Goal: Transaction & Acquisition: Purchase product/service

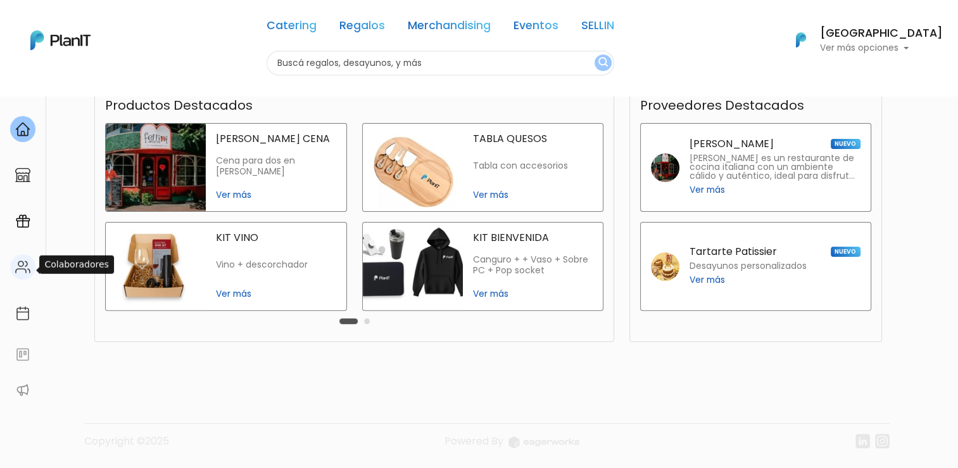
click at [16, 270] on img at bounding box center [22, 266] width 15 height 15
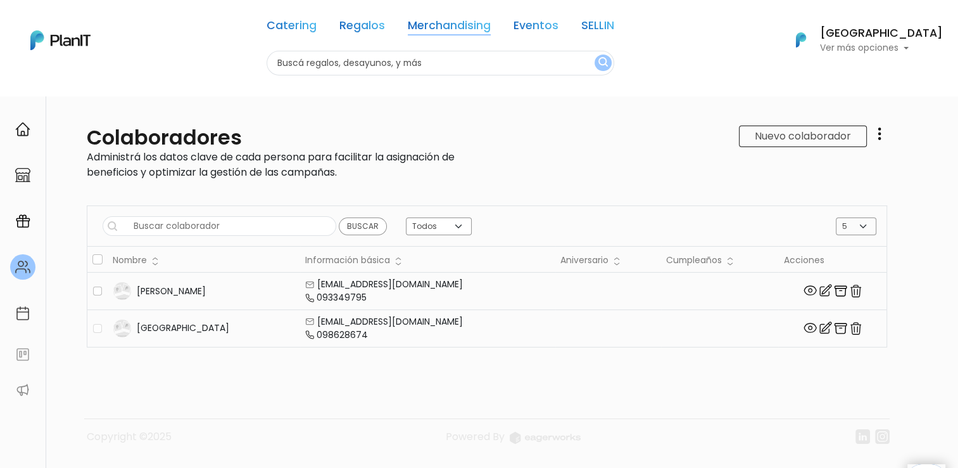
click at [483, 23] on link "Merchandising" at bounding box center [449, 27] width 83 height 15
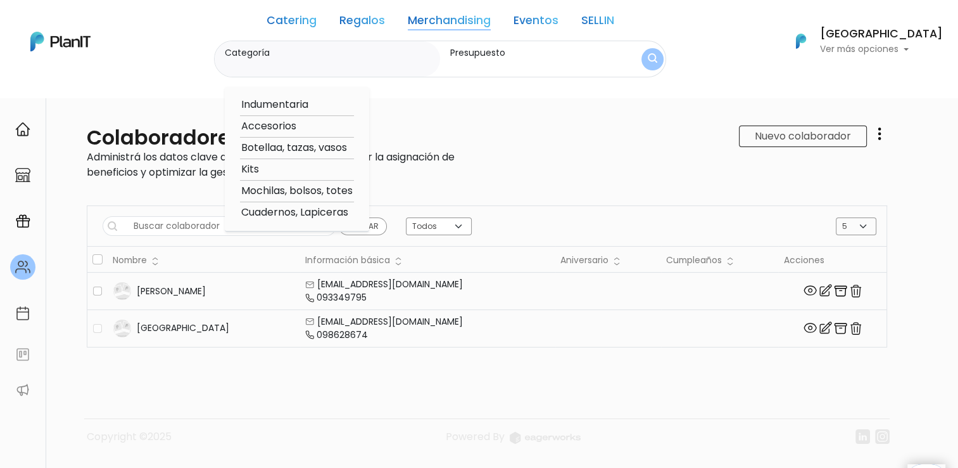
click at [315, 216] on option "Cuadernos, Lapiceras" at bounding box center [297, 213] width 114 height 16
type input "Cuadernos, Lapiceras"
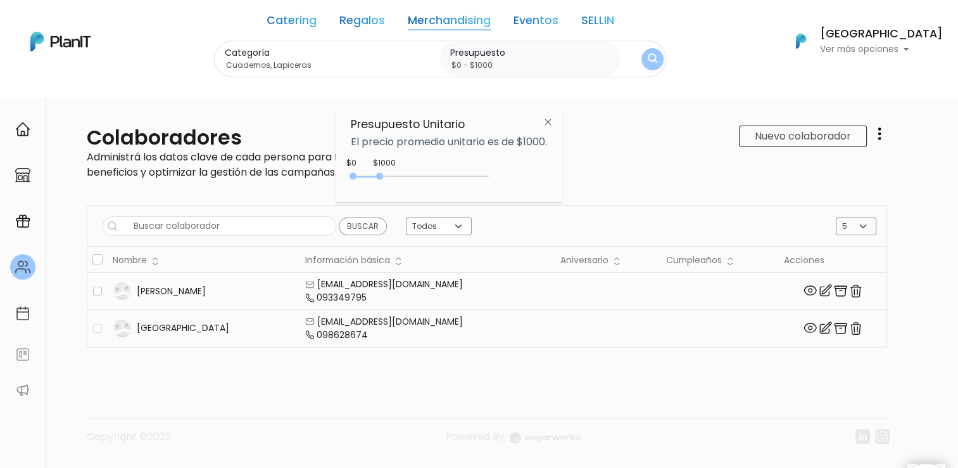
click at [549, 122] on img at bounding box center [548, 121] width 23 height 23
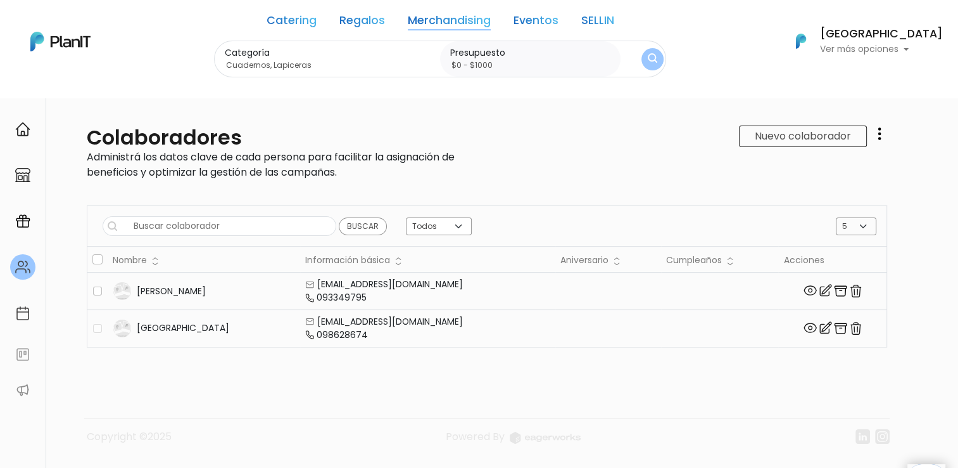
click at [480, 18] on link "Merchandising" at bounding box center [449, 22] width 83 height 15
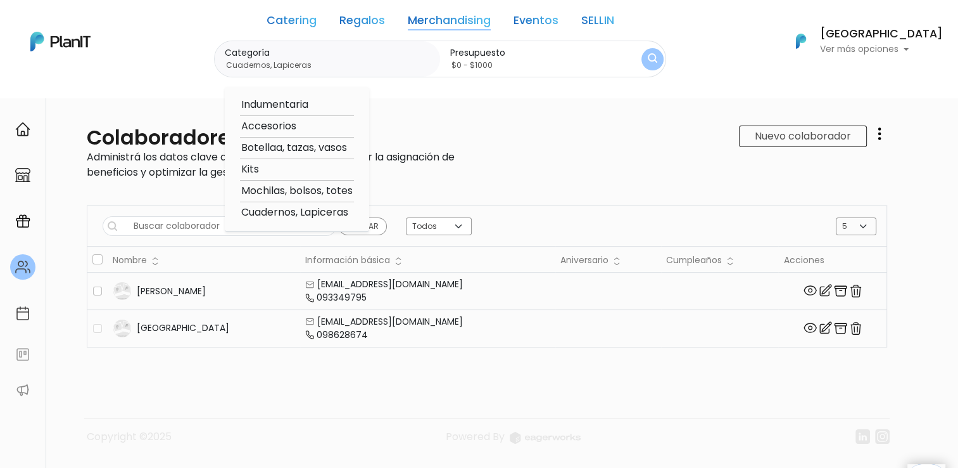
click at [326, 212] on option "Cuadernos, Lapiceras" at bounding box center [297, 213] width 114 height 16
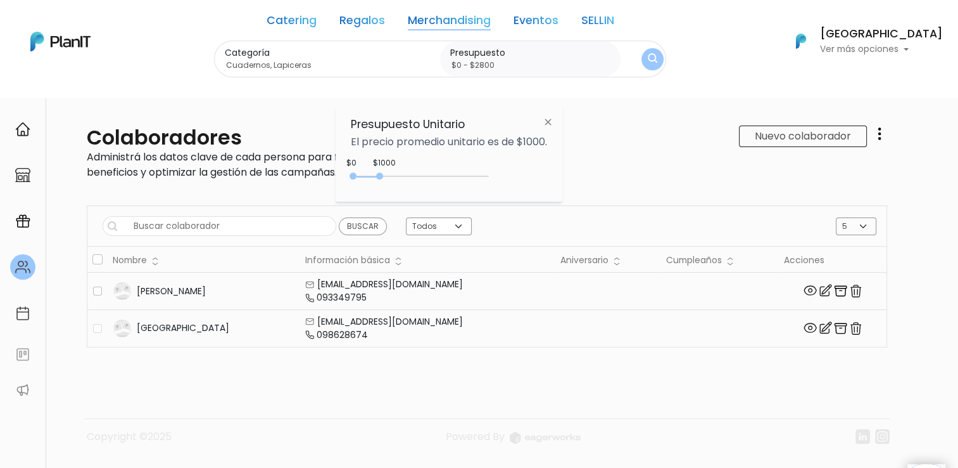
type input "$0 - $2850"
drag, startPoint x: 383, startPoint y: 176, endPoint x: 431, endPoint y: 174, distance: 48.8
click at [431, 174] on div "0 : 2850 0 2850" at bounding box center [422, 178] width 133 height 13
click at [658, 61] on img "submit" at bounding box center [653, 59] width 10 height 12
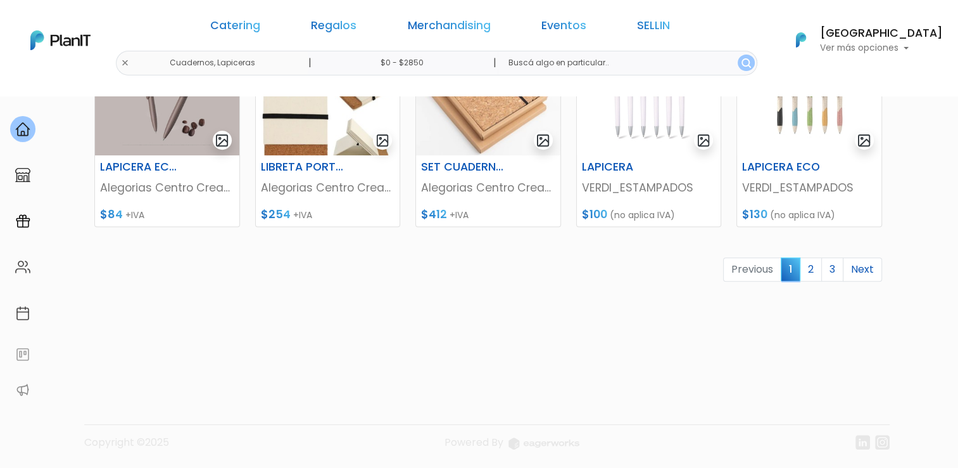
scroll to position [640, 0]
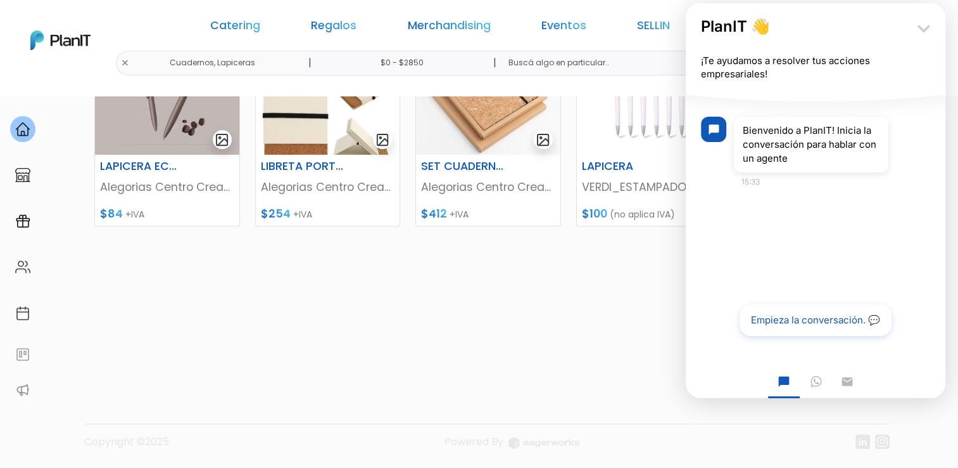
click at [928, 25] on icon "keyboard_arrow_down" at bounding box center [924, 28] width 25 height 25
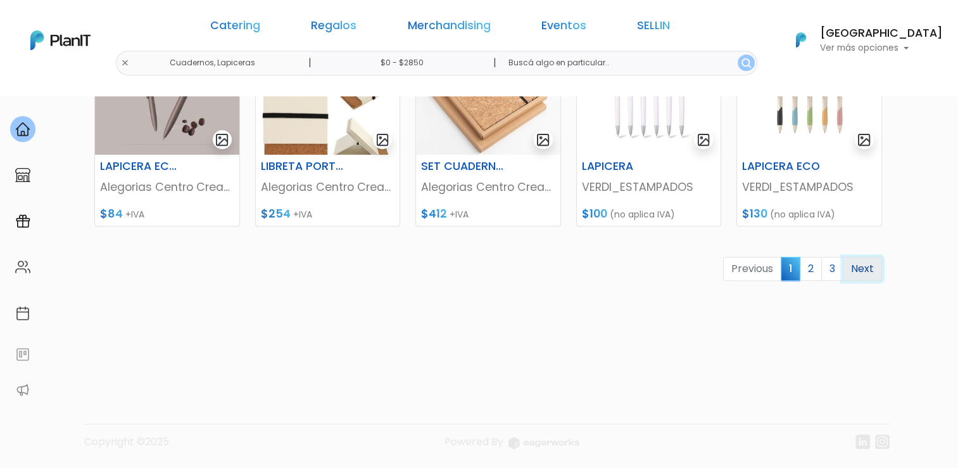
click at [856, 267] on link "Next" at bounding box center [862, 269] width 39 height 24
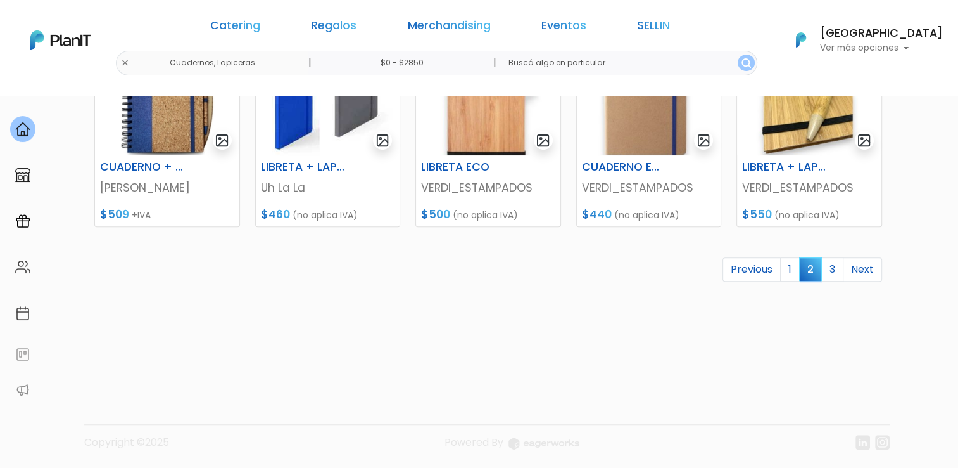
scroll to position [640, 0]
click at [872, 270] on link "Next" at bounding box center [862, 269] width 39 height 24
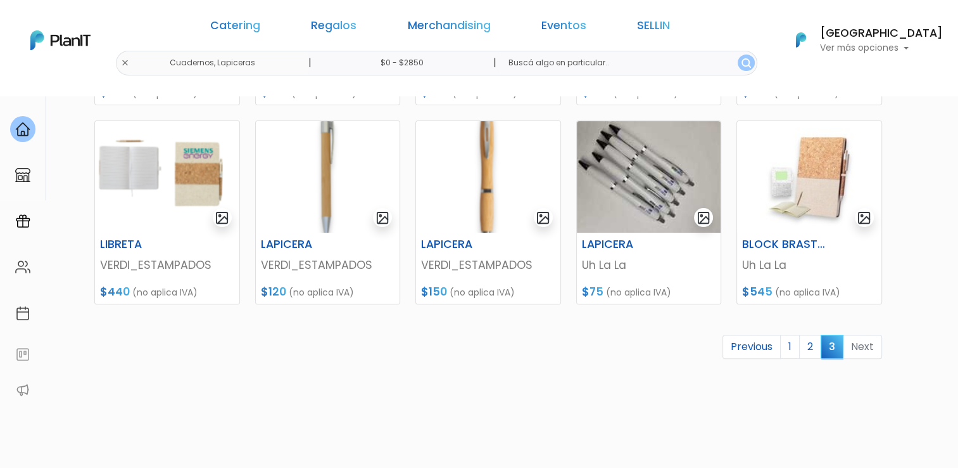
scroll to position [380, 0]
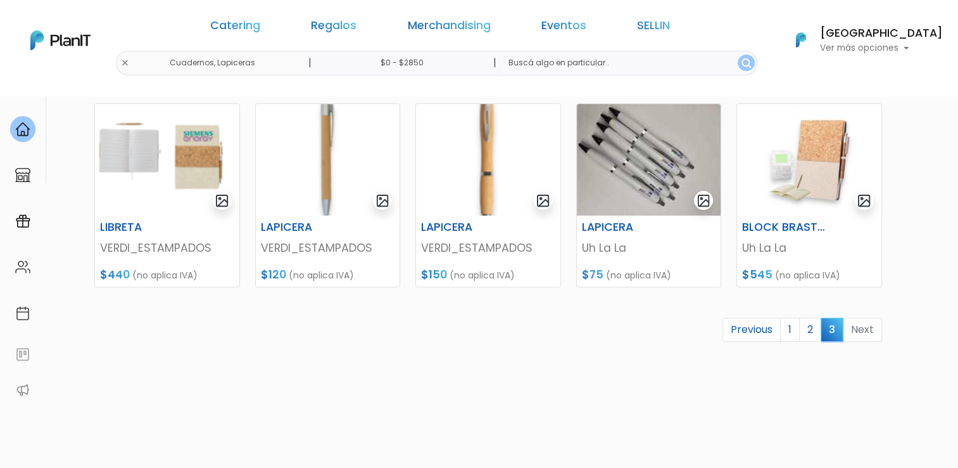
click at [869, 331] on li "Next" at bounding box center [863, 329] width 39 height 25
